Goal: Navigation & Orientation: Find specific page/section

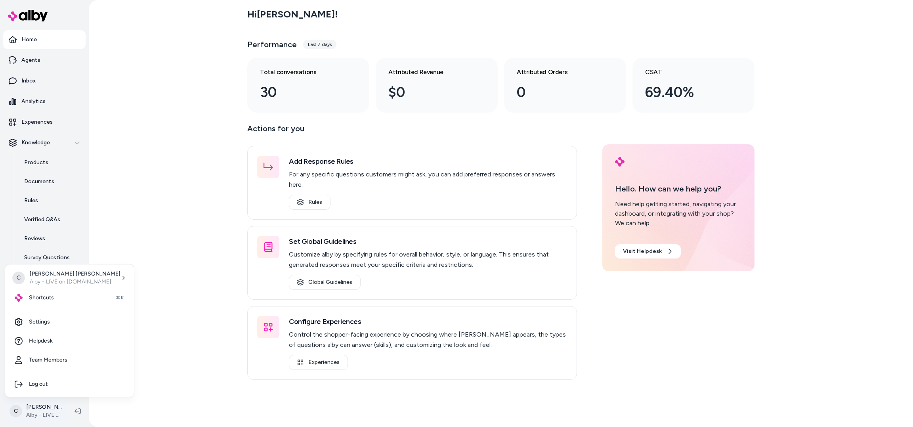
click at [23, 412] on html "Home Agents Inbox Analytics Experiences Knowledge Products Documents Rules Veri…" at bounding box center [456, 213] width 913 height 427
click at [69, 293] on div "Shortcuts ⌘K" at bounding box center [69, 297] width 122 height 19
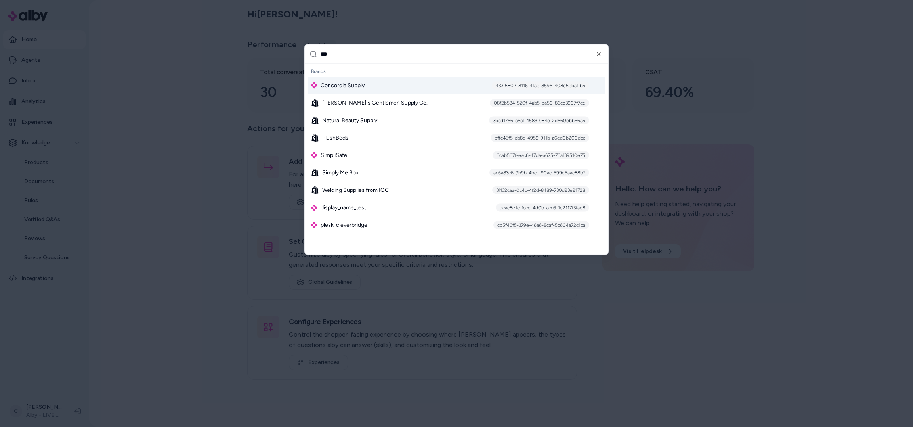
type input "****"
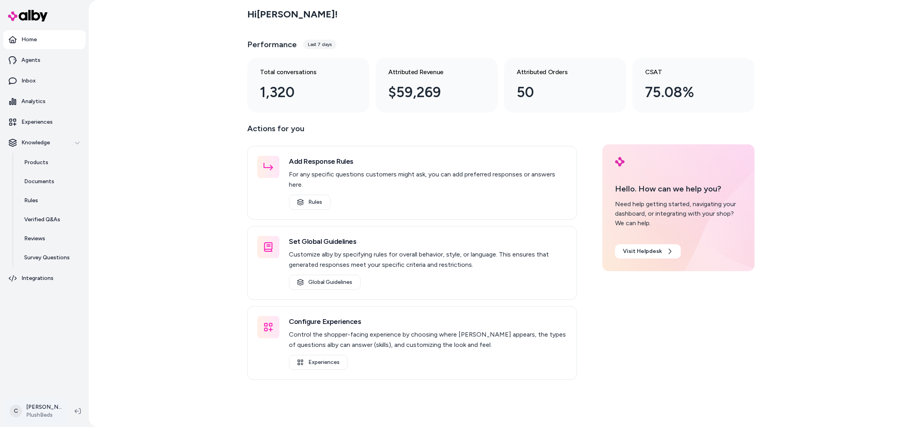
click at [39, 412] on html "Home Agents Inbox Analytics Experiences Knowledge Products Documents Rules Veri…" at bounding box center [456, 213] width 913 height 427
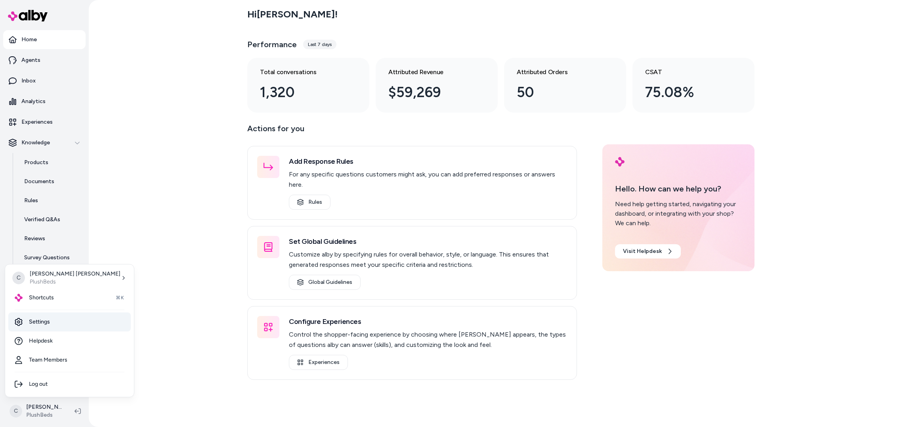
click at [61, 320] on link "Settings" at bounding box center [69, 321] width 122 height 19
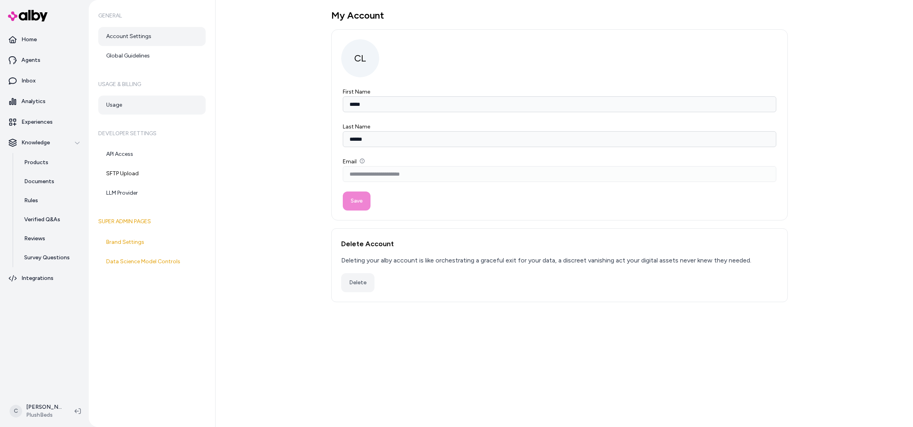
click at [126, 107] on link "Usage" at bounding box center [151, 104] width 107 height 19
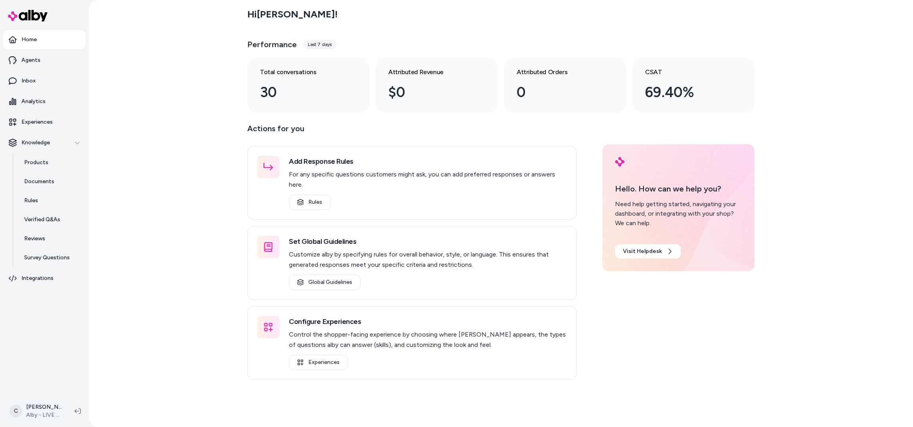
click at [37, 405] on html "Home Agents Inbox Analytics Experiences Knowledge Products Documents Rules Veri…" at bounding box center [456, 213] width 913 height 427
click at [57, 295] on div "Shortcuts ⌘K" at bounding box center [69, 297] width 122 height 19
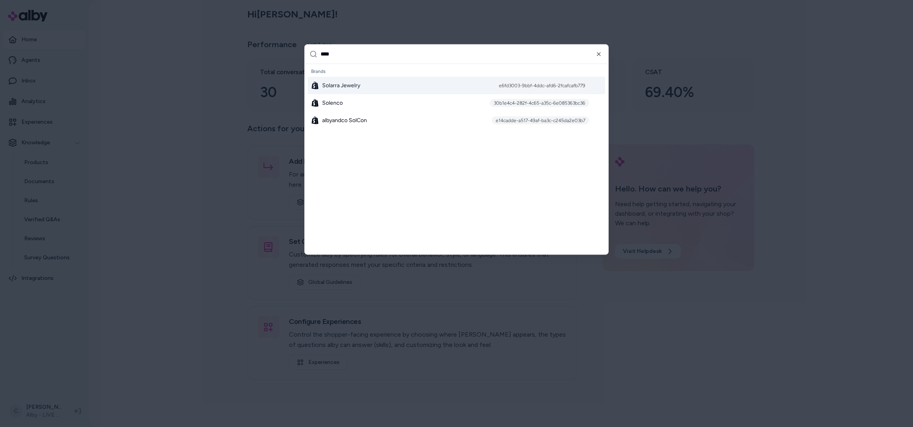
type input "*****"
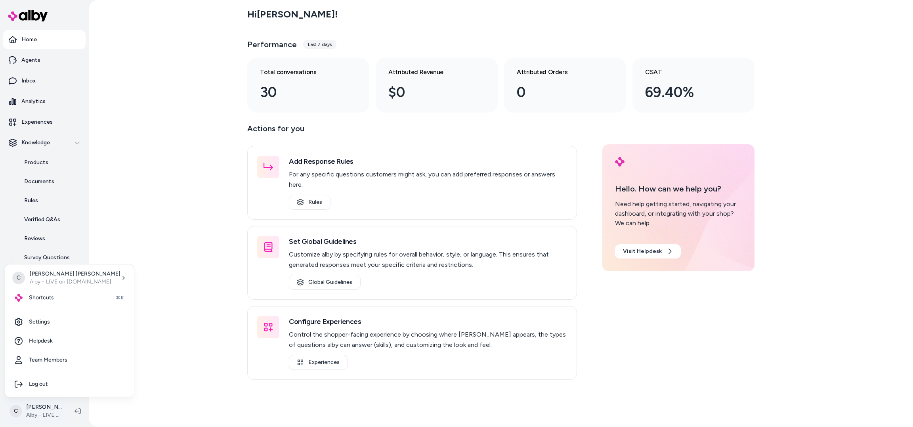
click at [37, 405] on html "Home Agents Inbox Analytics Experiences Knowledge Products Documents Rules Veri…" at bounding box center [456, 213] width 913 height 427
click at [50, 296] on span "Shortcuts" at bounding box center [41, 298] width 25 height 8
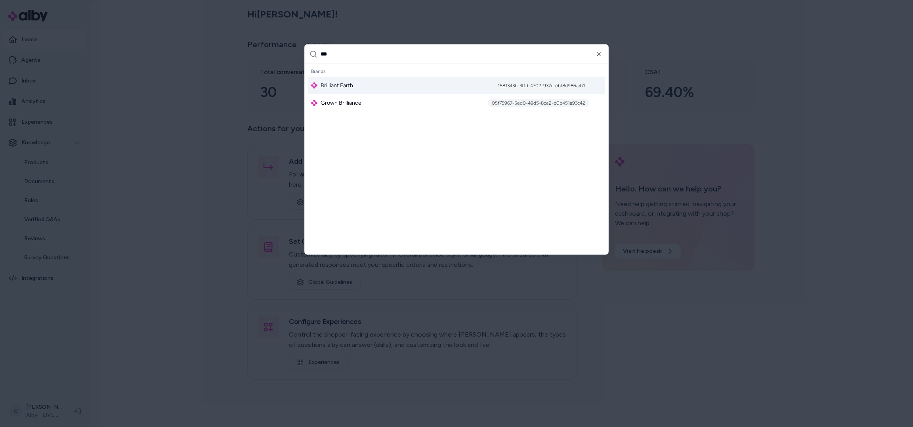
type input "****"
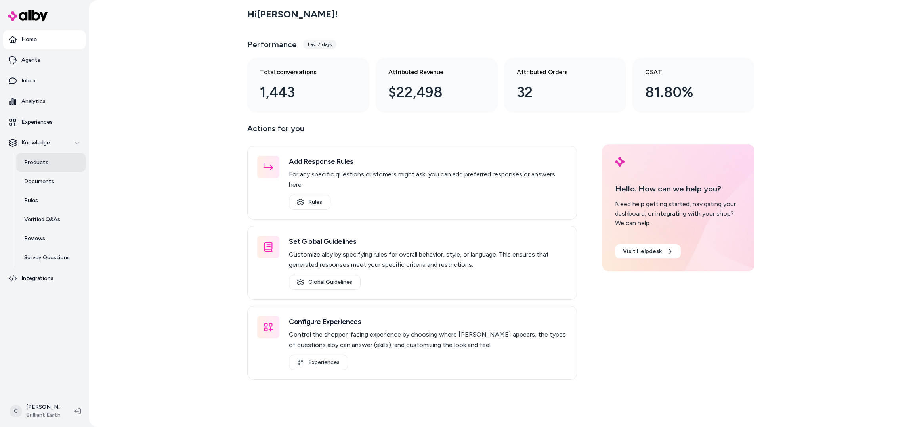
click at [56, 160] on link "Products" at bounding box center [50, 162] width 69 height 19
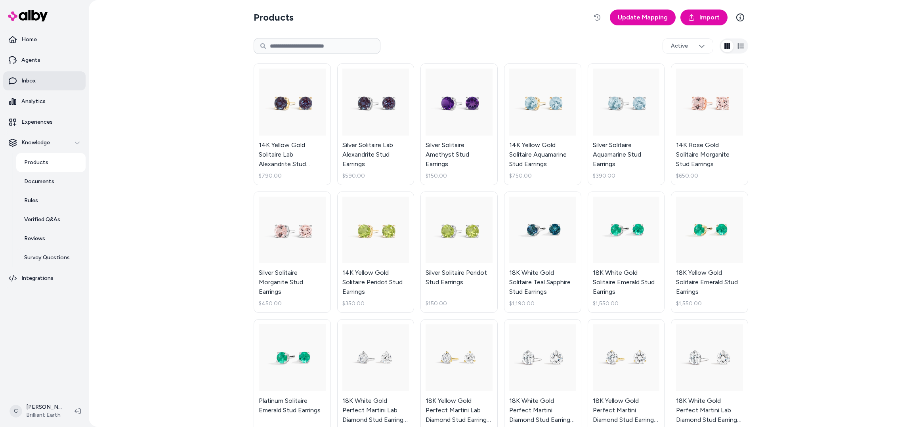
click at [37, 78] on link "Inbox" at bounding box center [44, 80] width 82 height 19
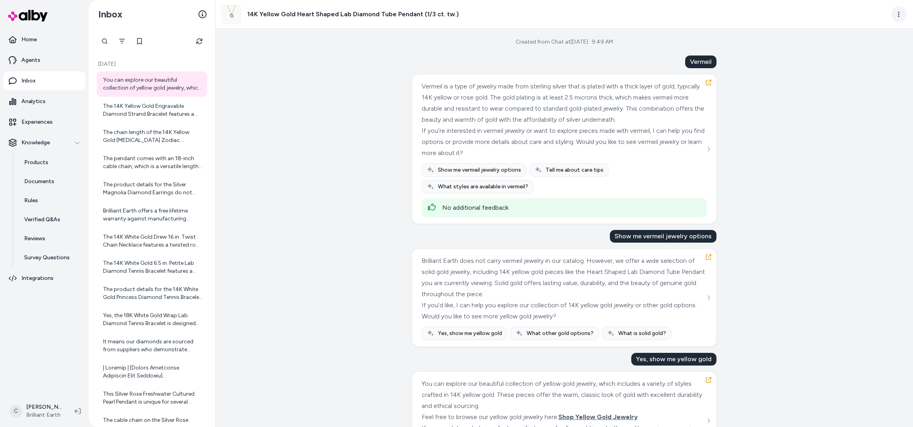
click at [898, 19] on html "Home Agents Inbox Analytics Experiences Knowledge Products Documents Rules Veri…" at bounding box center [456, 213] width 913 height 427
click at [891, 59] on link "View product detail page" at bounding box center [864, 57] width 84 height 13
